Goal: Task Accomplishment & Management: Manage account settings

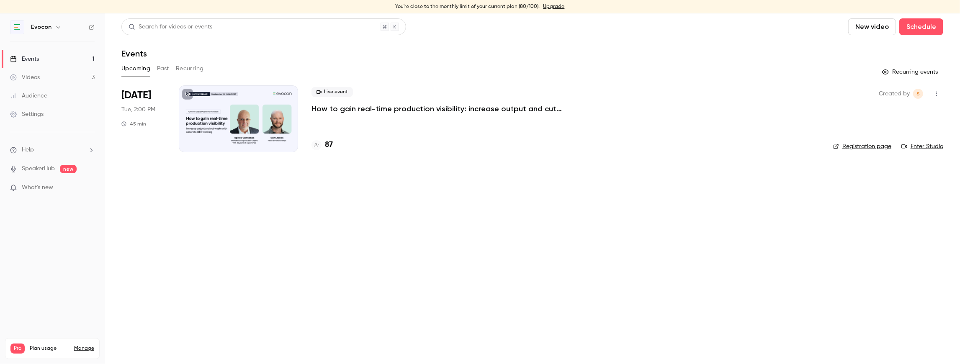
click at [364, 108] on p "How to gain real-time production visibility: increase output and cut waste with…" at bounding box center [436, 109] width 251 height 10
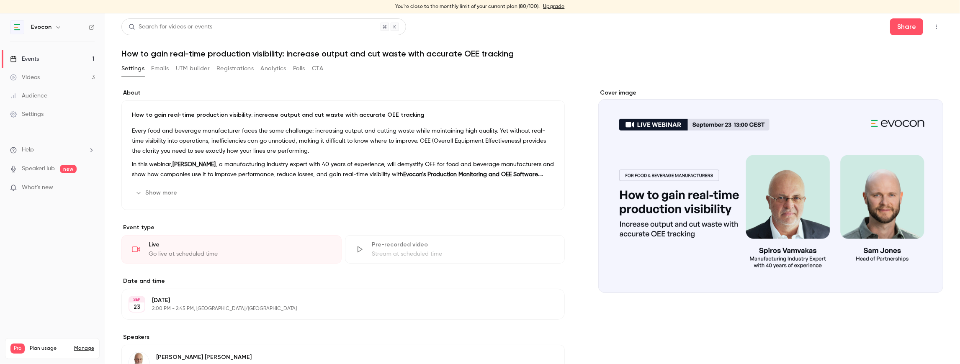
click at [193, 70] on button "UTM builder" at bounding box center [193, 68] width 34 height 13
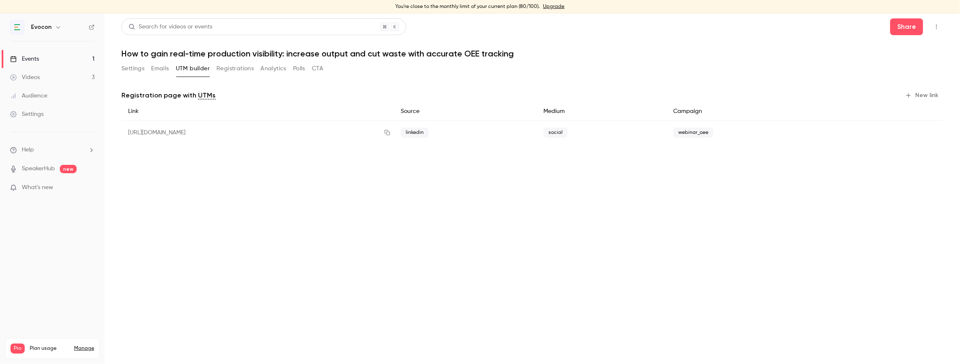
click at [141, 69] on button "Settings" at bounding box center [132, 68] width 23 height 13
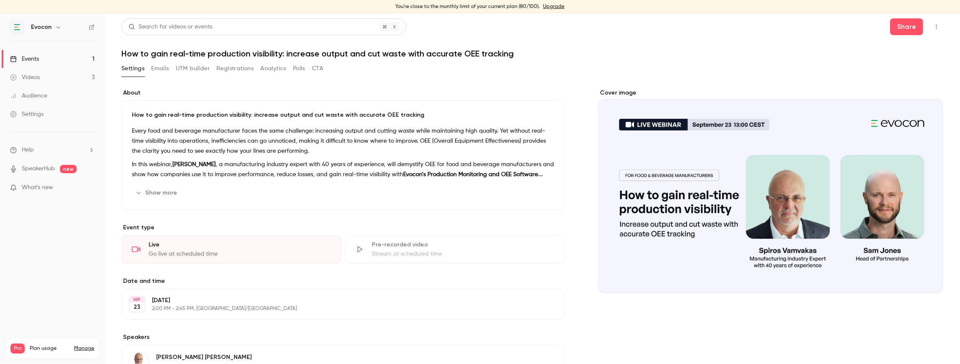
click at [225, 67] on button "Registrations" at bounding box center [234, 68] width 37 height 13
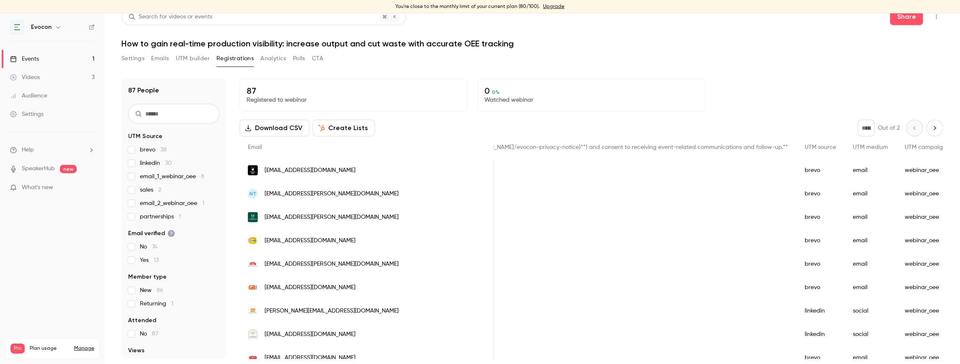
click at [930, 129] on icon "Next page" at bounding box center [934, 128] width 9 height 7
type input "*"
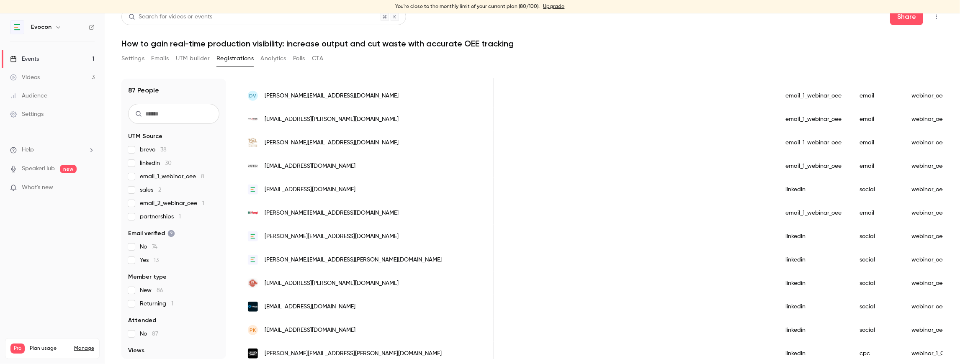
scroll to position [671, 0]
